Goal: Information Seeking & Learning: Learn about a topic

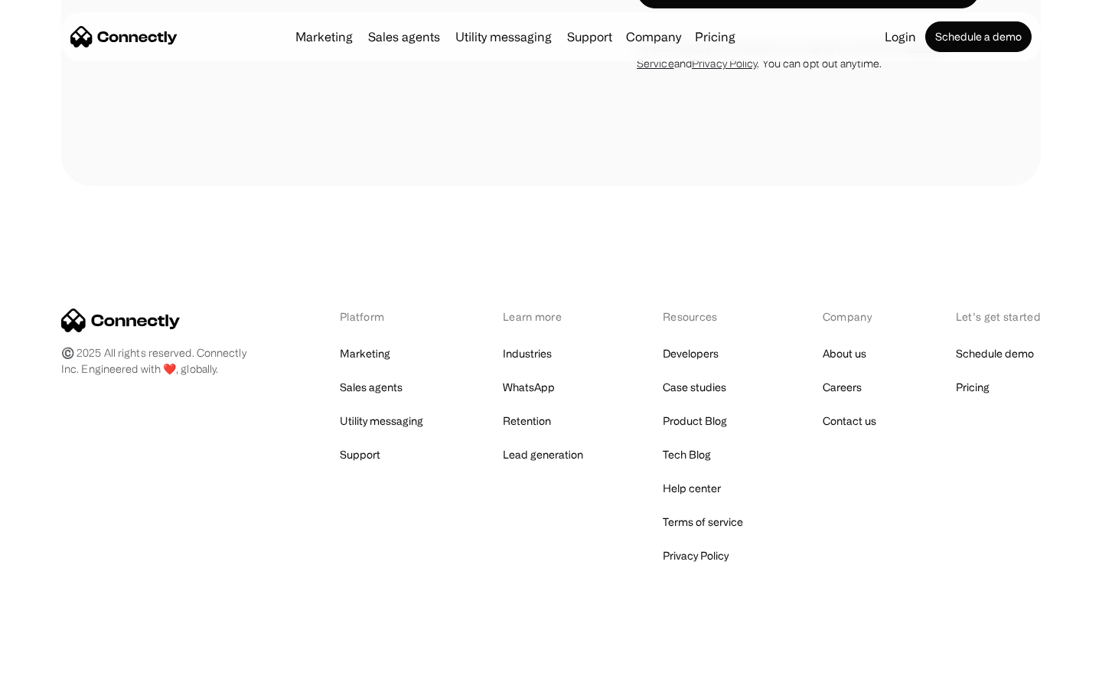
scroll to position [2587, 0]
